Goal: Find specific page/section: Find specific page/section

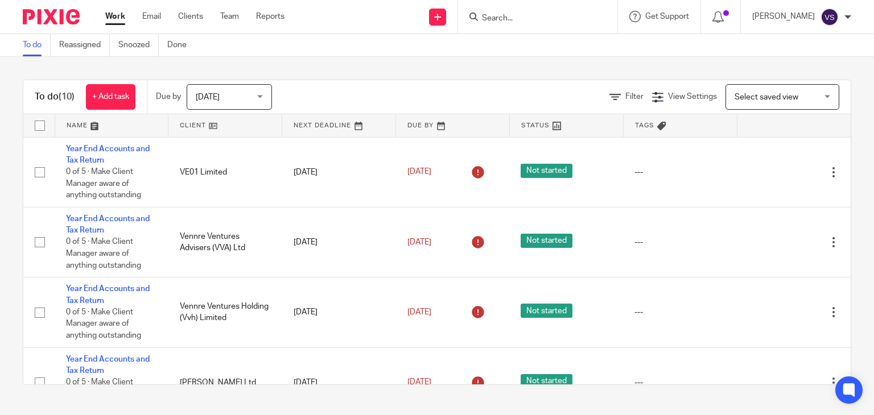
click at [511, 16] on input "Search" at bounding box center [532, 19] width 102 height 10
type input "{"
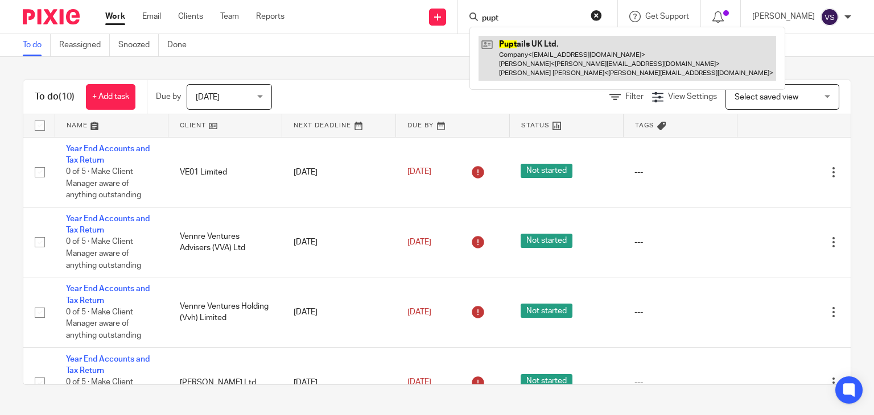
type input "pupt"
click at [519, 49] on link at bounding box center [626, 58] width 297 height 45
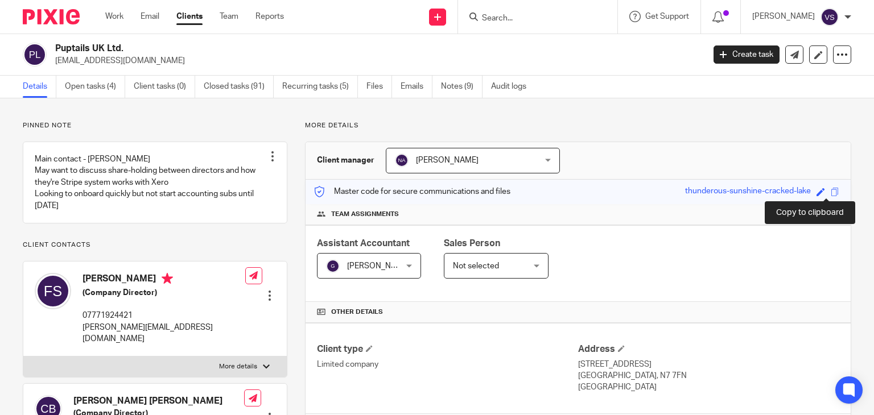
click at [830, 189] on span at bounding box center [834, 192] width 9 height 9
click at [830, 188] on span at bounding box center [834, 192] width 9 height 9
click at [830, 192] on span at bounding box center [834, 192] width 9 height 9
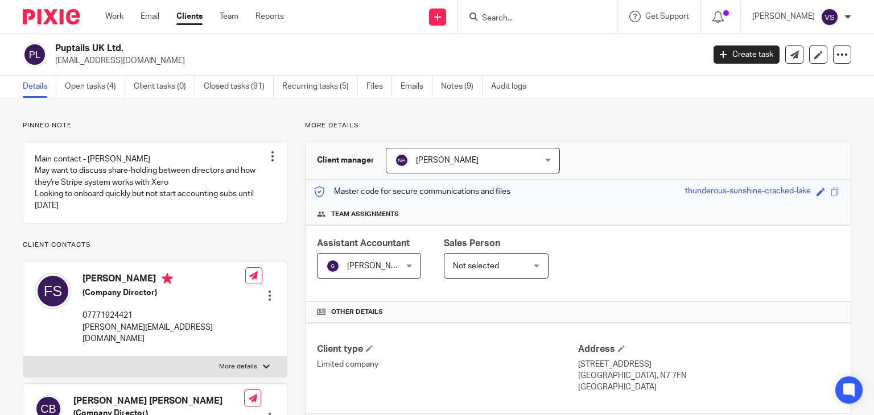
click at [526, 20] on input "Search" at bounding box center [532, 19] width 102 height 10
type input "v"
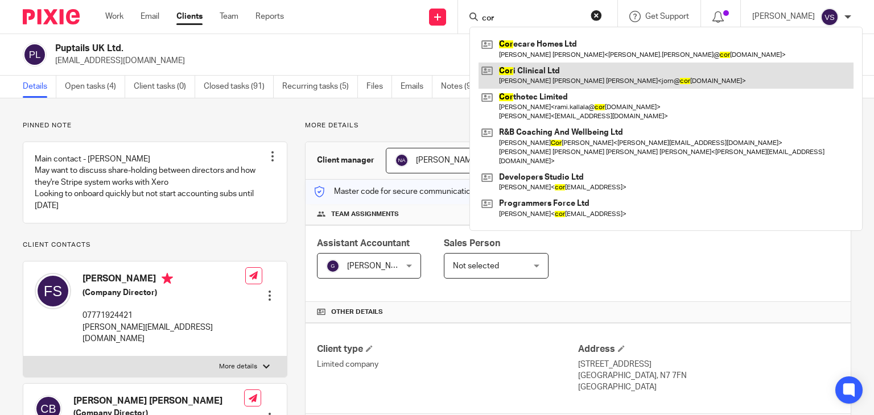
type input "cor"
click at [521, 73] on link at bounding box center [665, 76] width 375 height 26
